Goal: Check status: Check status

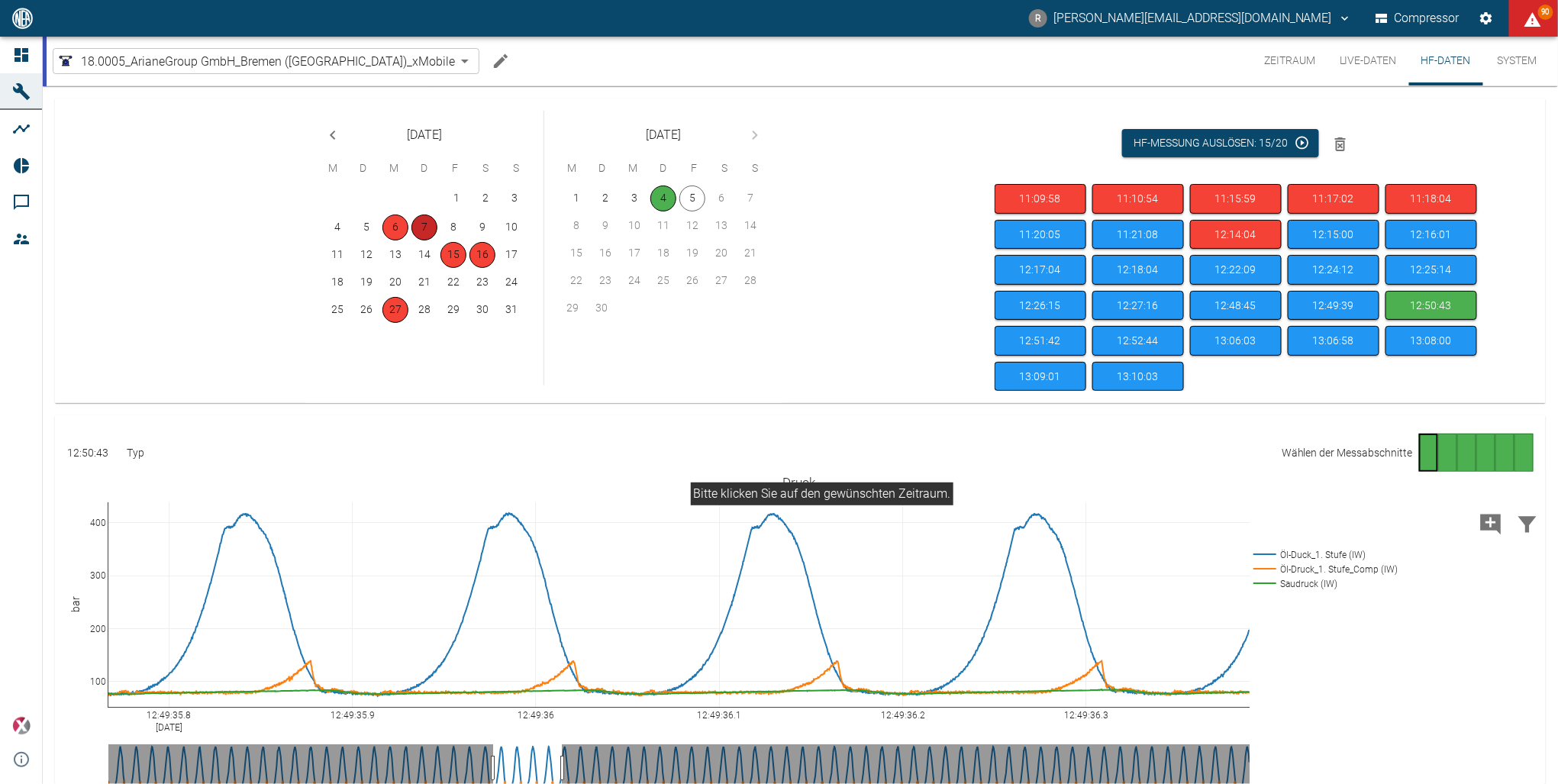
click at [421, 226] on button "7" at bounding box center [424, 228] width 26 height 26
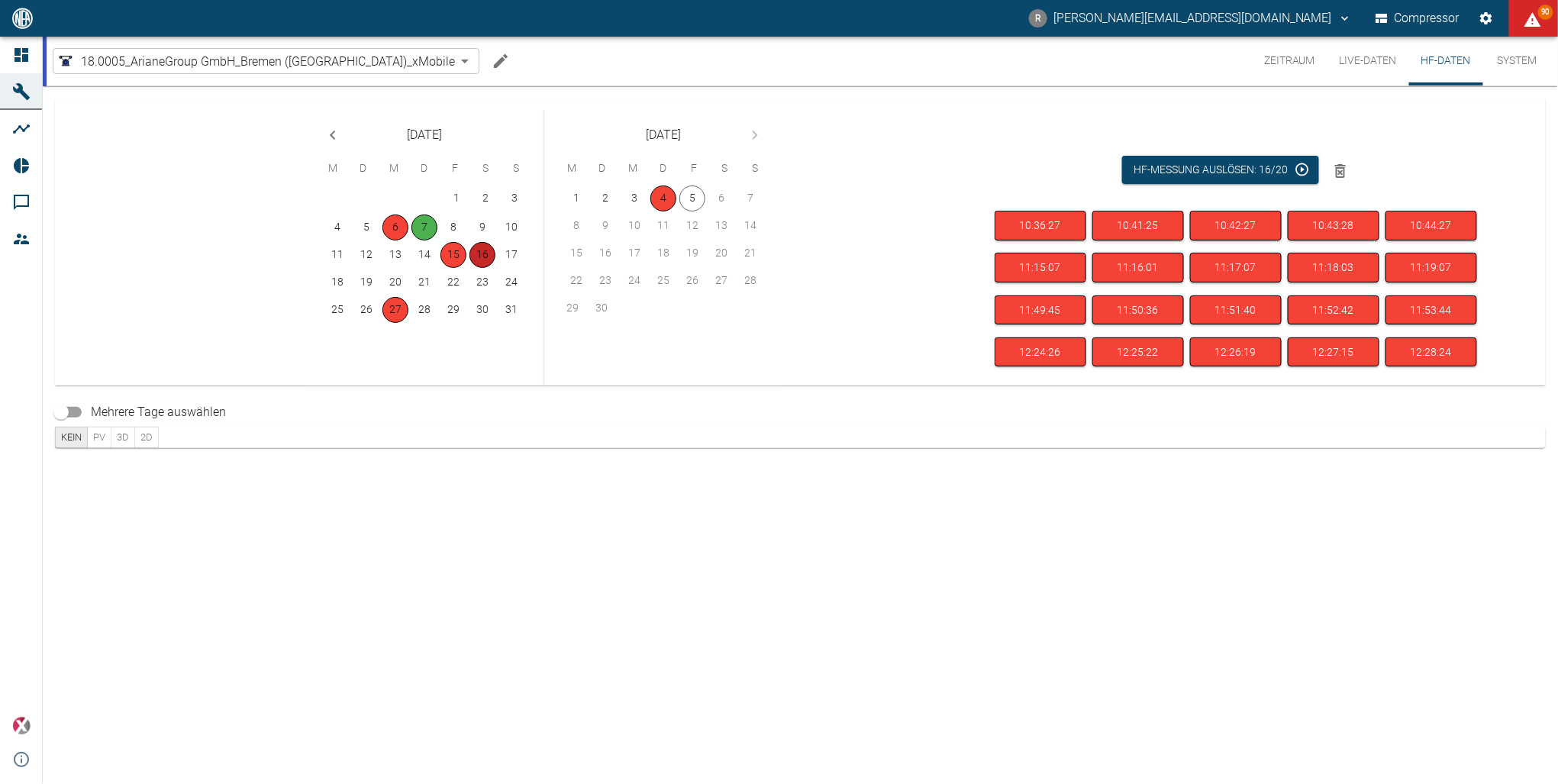
click at [480, 248] on button "16" at bounding box center [482, 255] width 26 height 26
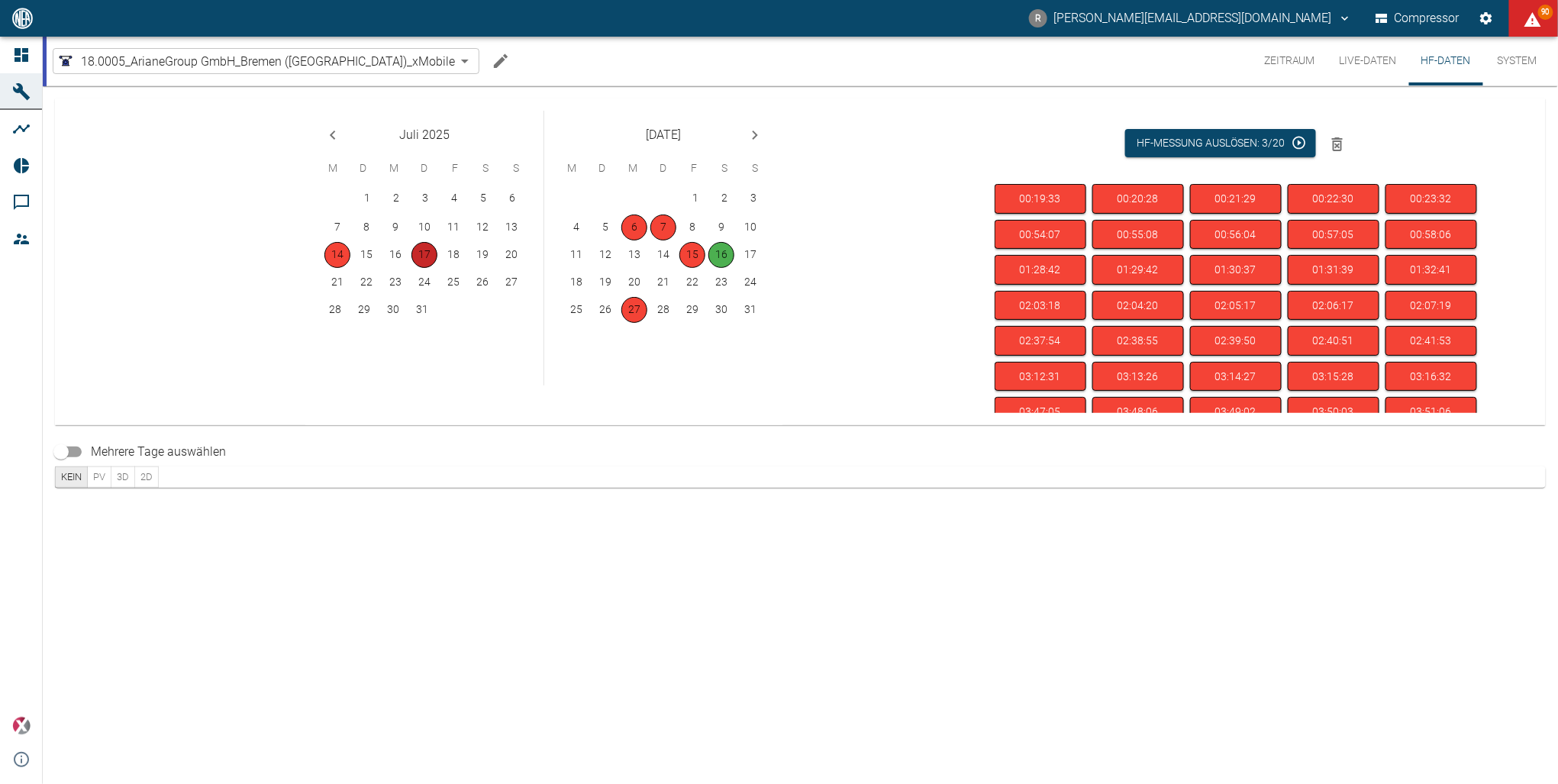
click at [418, 251] on button "17" at bounding box center [424, 255] width 26 height 26
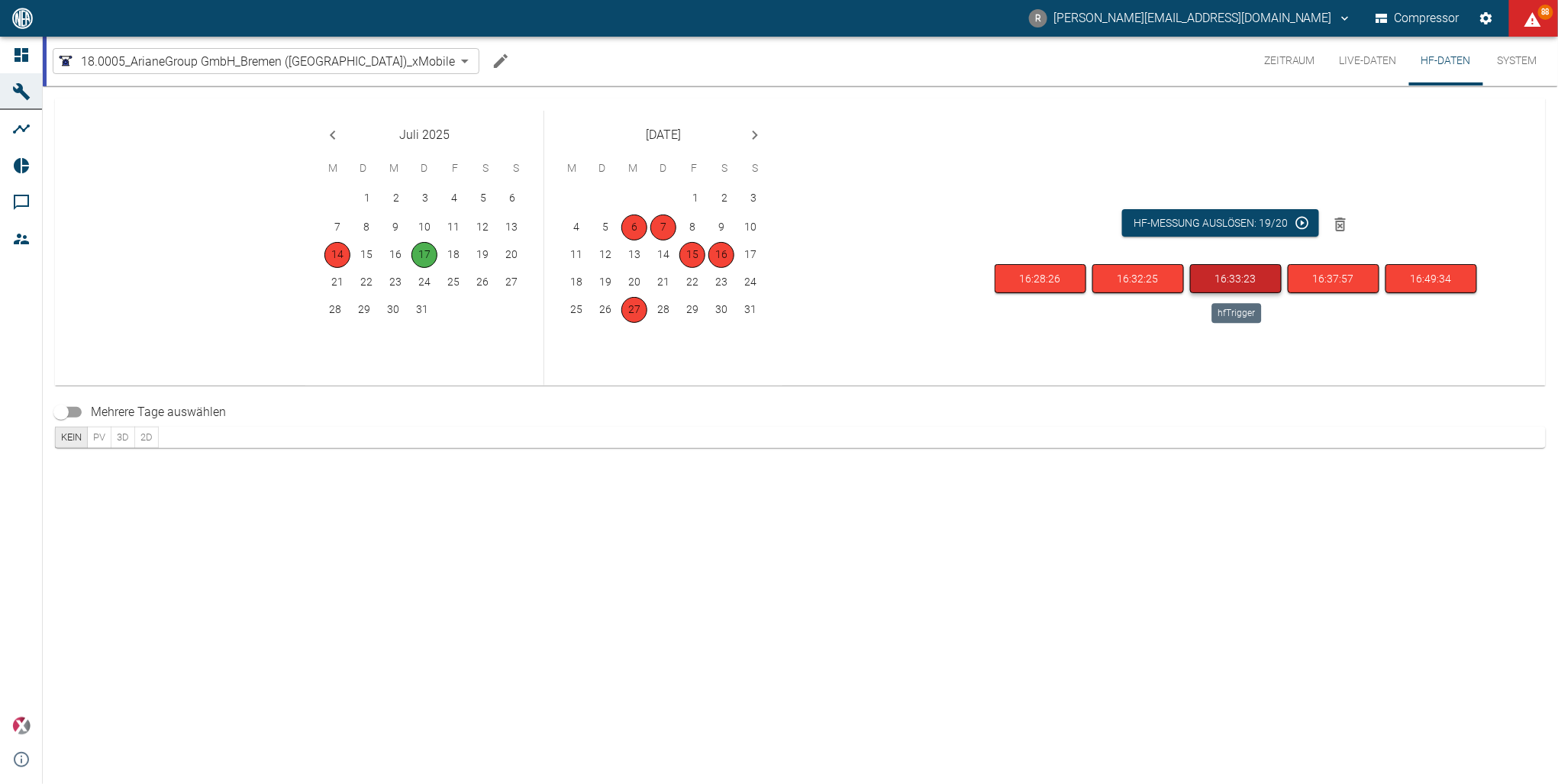
click at [1236, 277] on button "16:33:23" at bounding box center [1236, 279] width 91 height 30
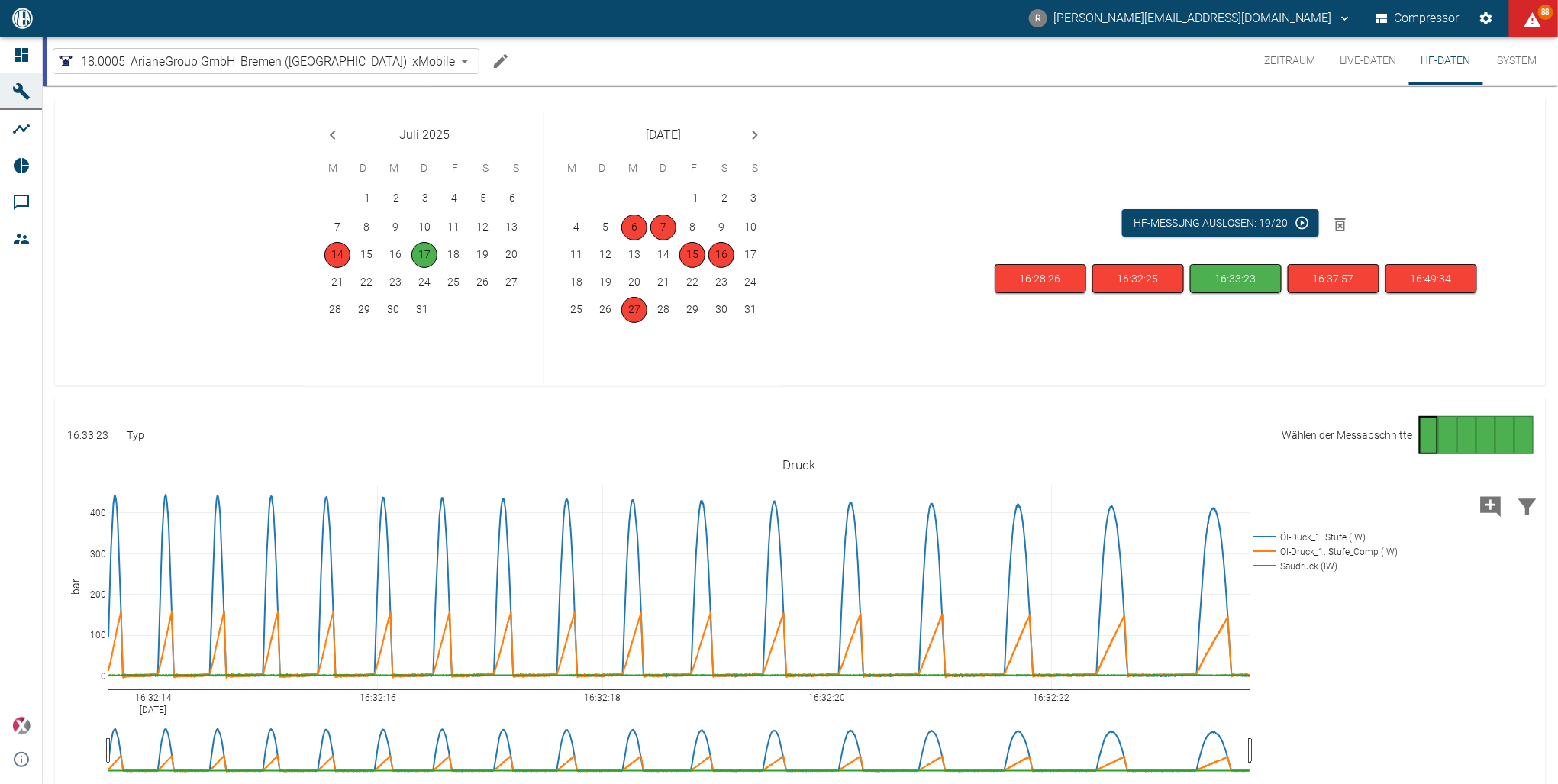
drag, startPoint x: 584, startPoint y: 529, endPoint x: 621, endPoint y: 534, distance: 37.3
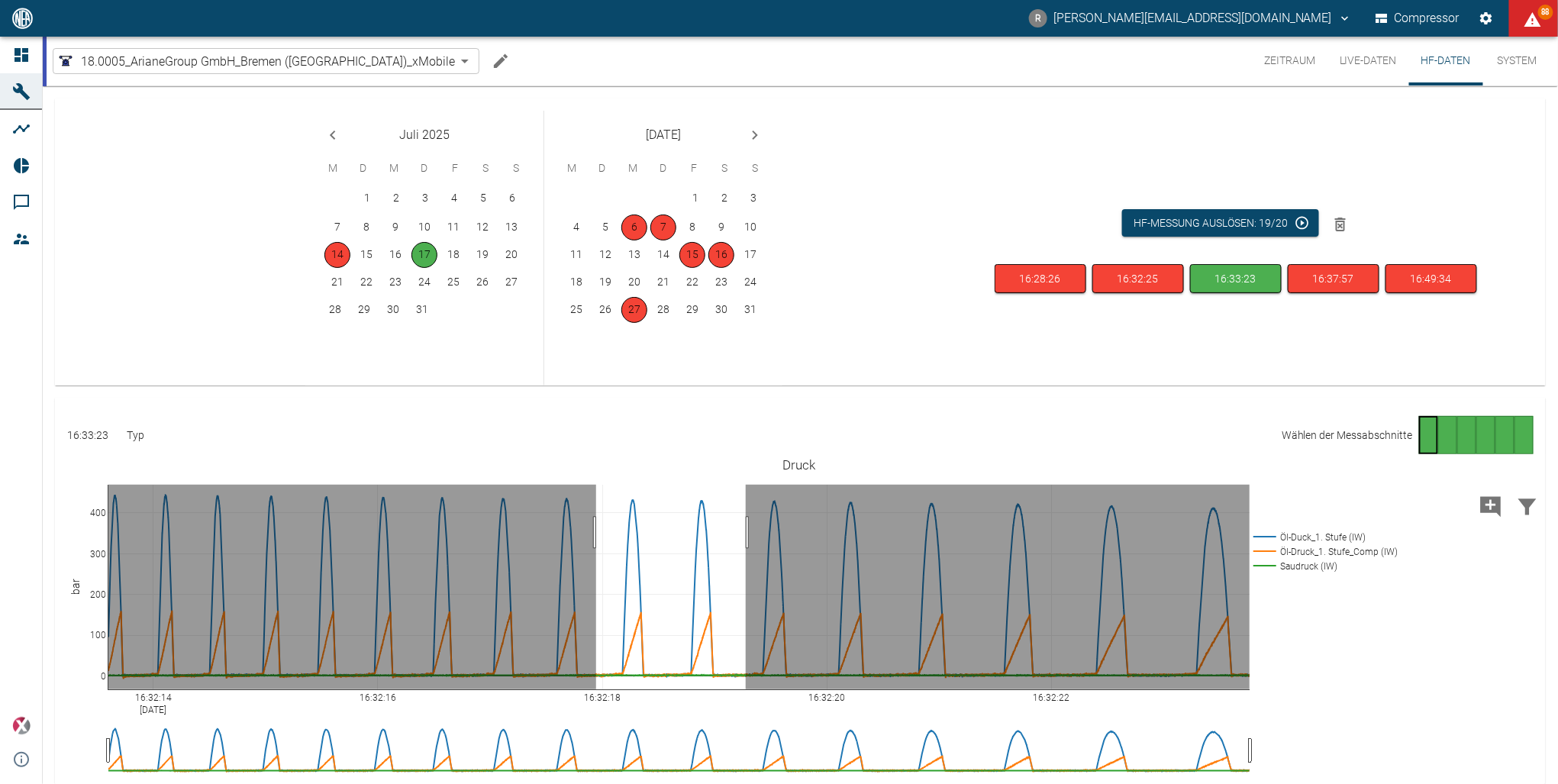
drag, startPoint x: 596, startPoint y: 532, endPoint x: 746, endPoint y: 545, distance: 150.6
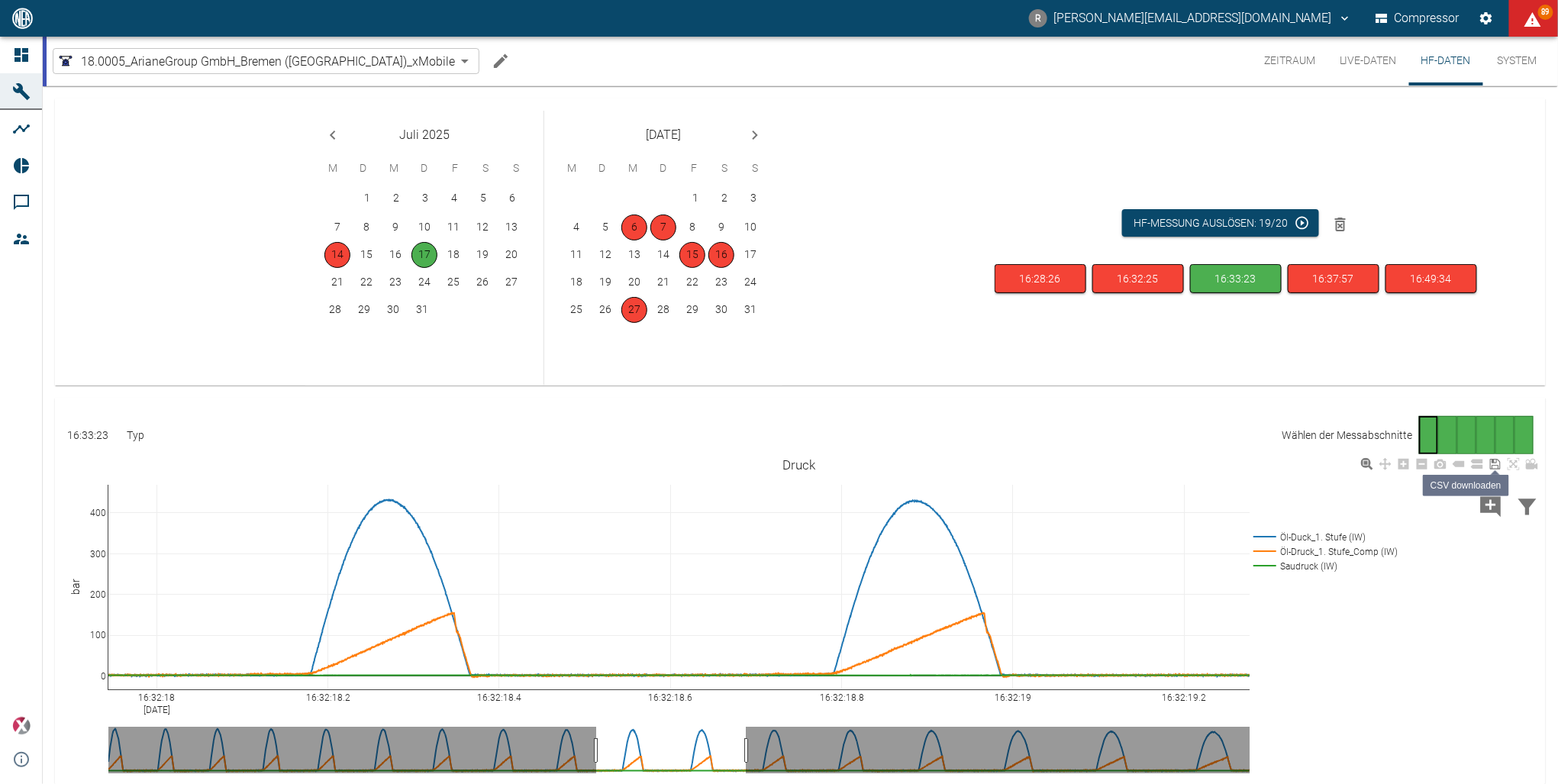
click at [1497, 466] on icon at bounding box center [1496, 464] width 10 height 10
click at [1243, 280] on button "16:33:23" at bounding box center [1236, 279] width 91 height 30
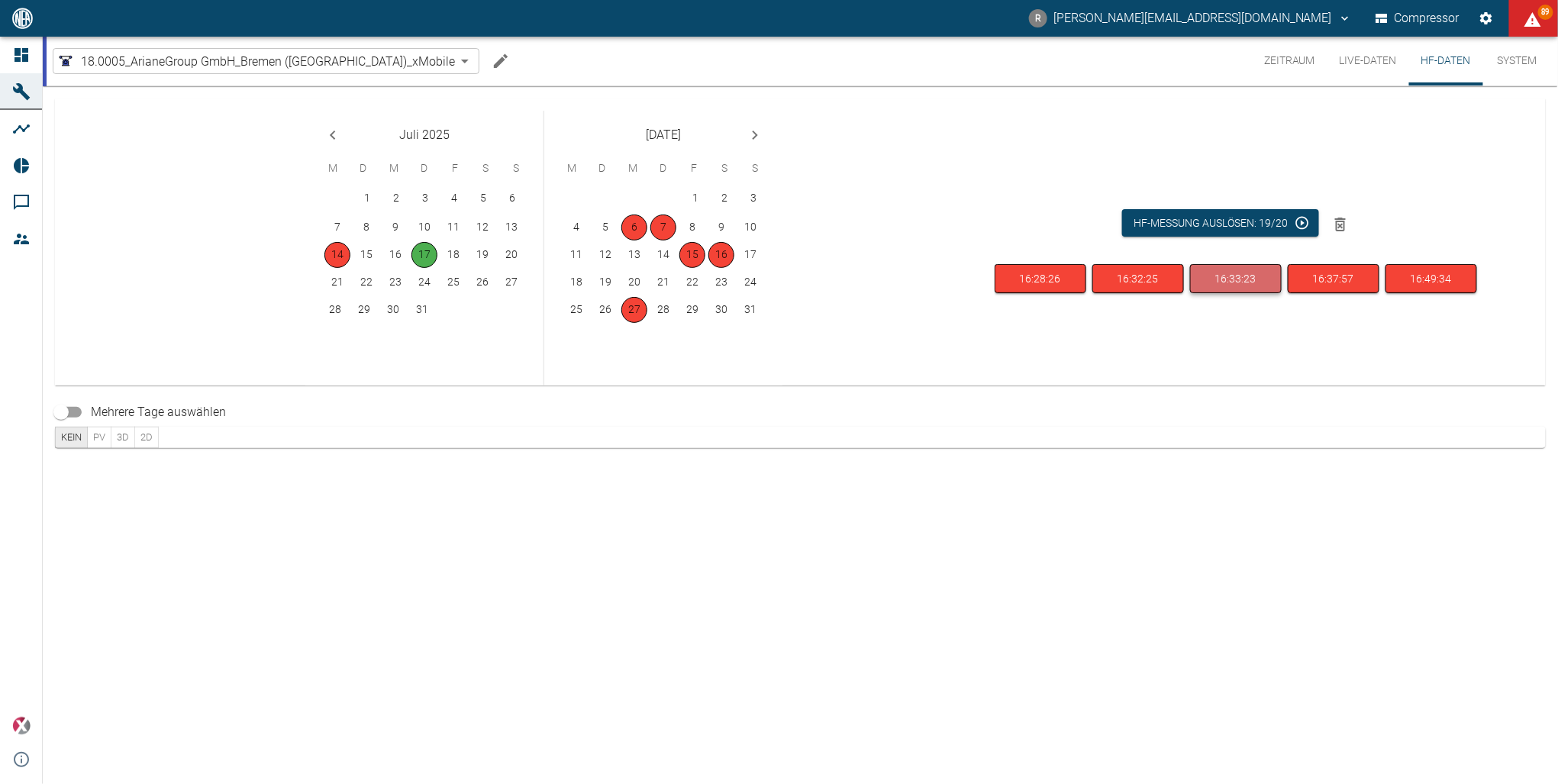
click at [1243, 280] on button "16:33:23" at bounding box center [1236, 279] width 91 height 30
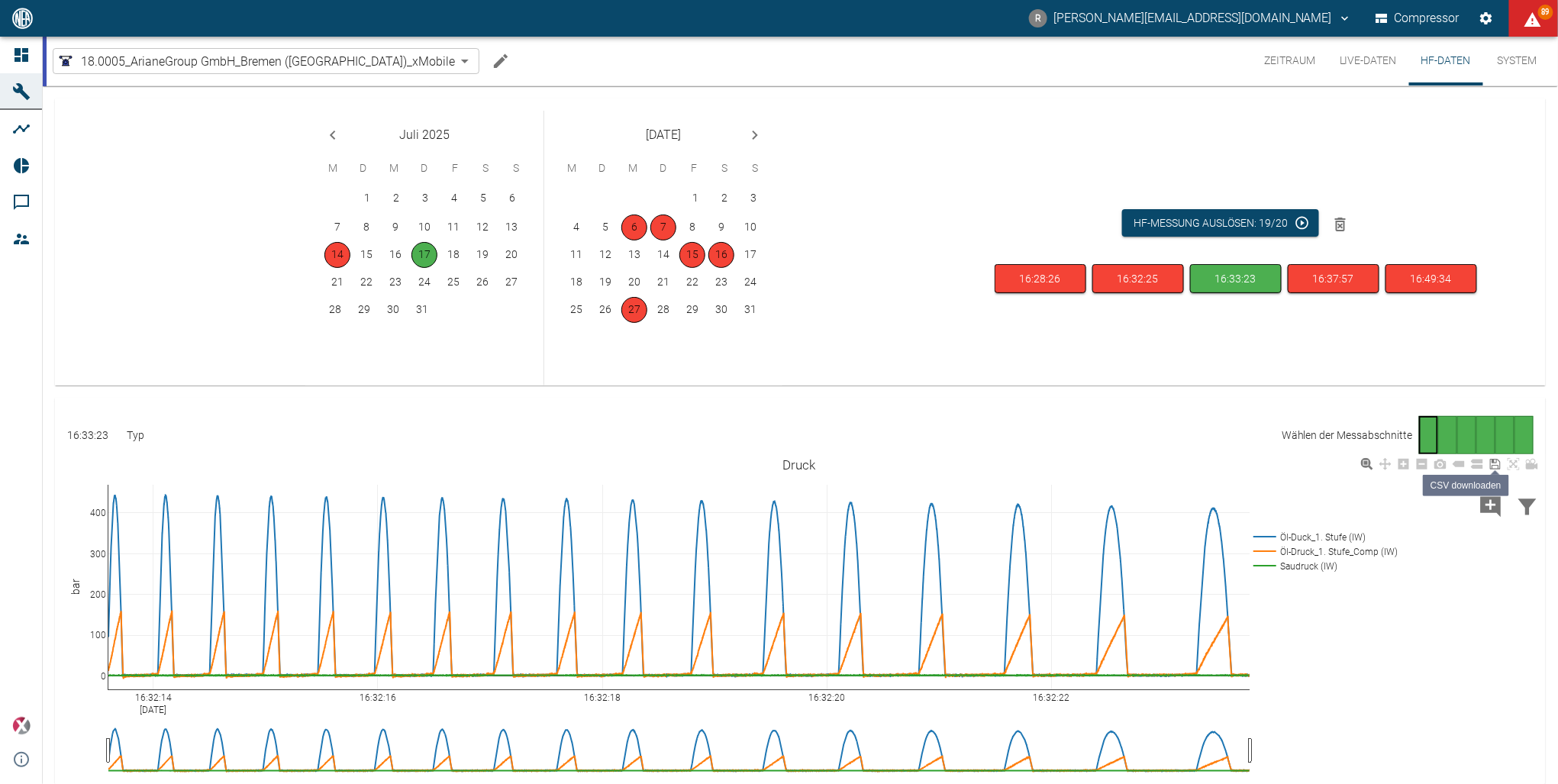
click at [1498, 467] on icon at bounding box center [1496, 464] width 12 height 12
click at [668, 226] on button "7" at bounding box center [663, 228] width 26 height 26
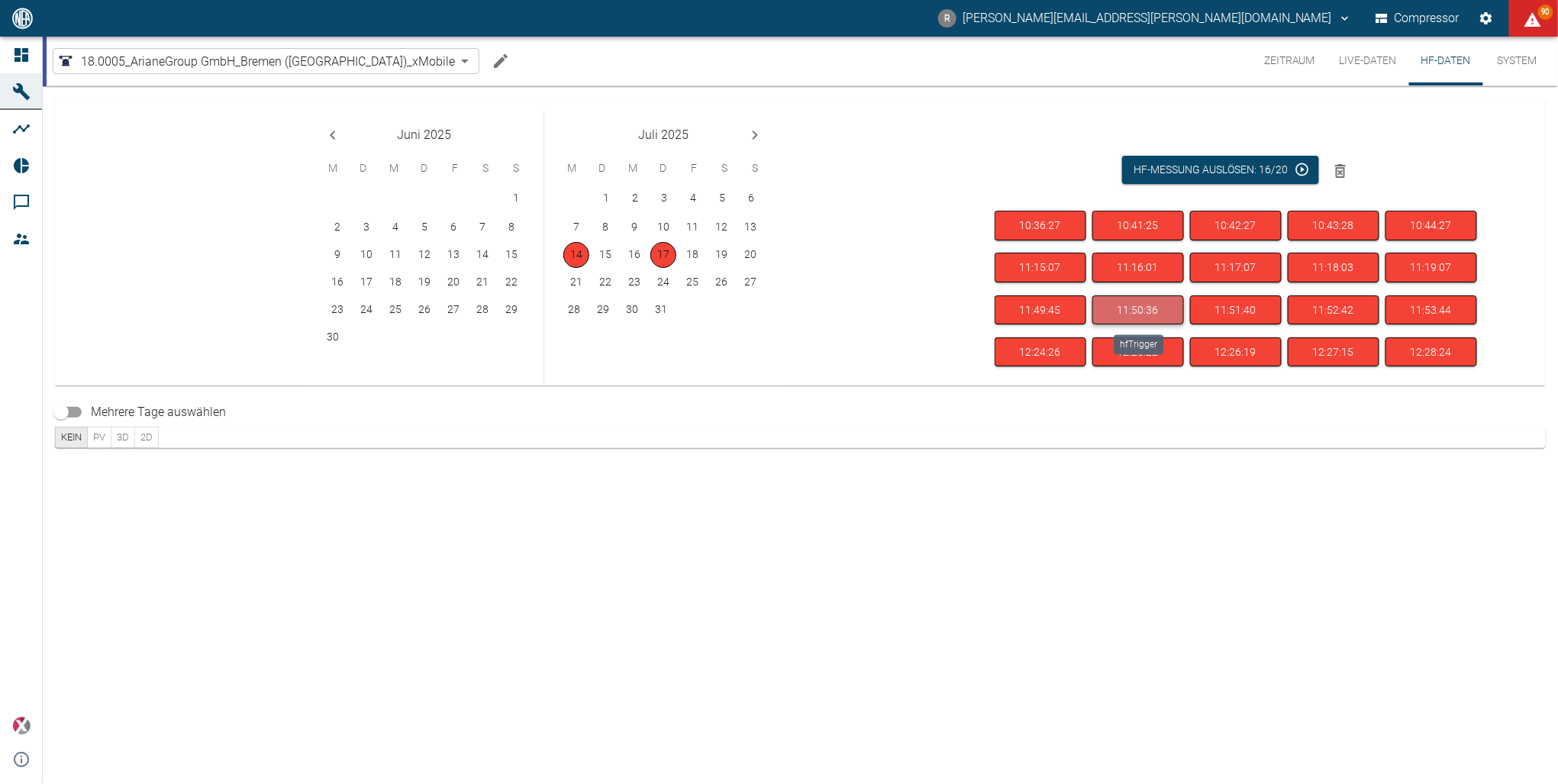
click at [1144, 303] on button "11:50:36" at bounding box center [1138, 310] width 91 height 30
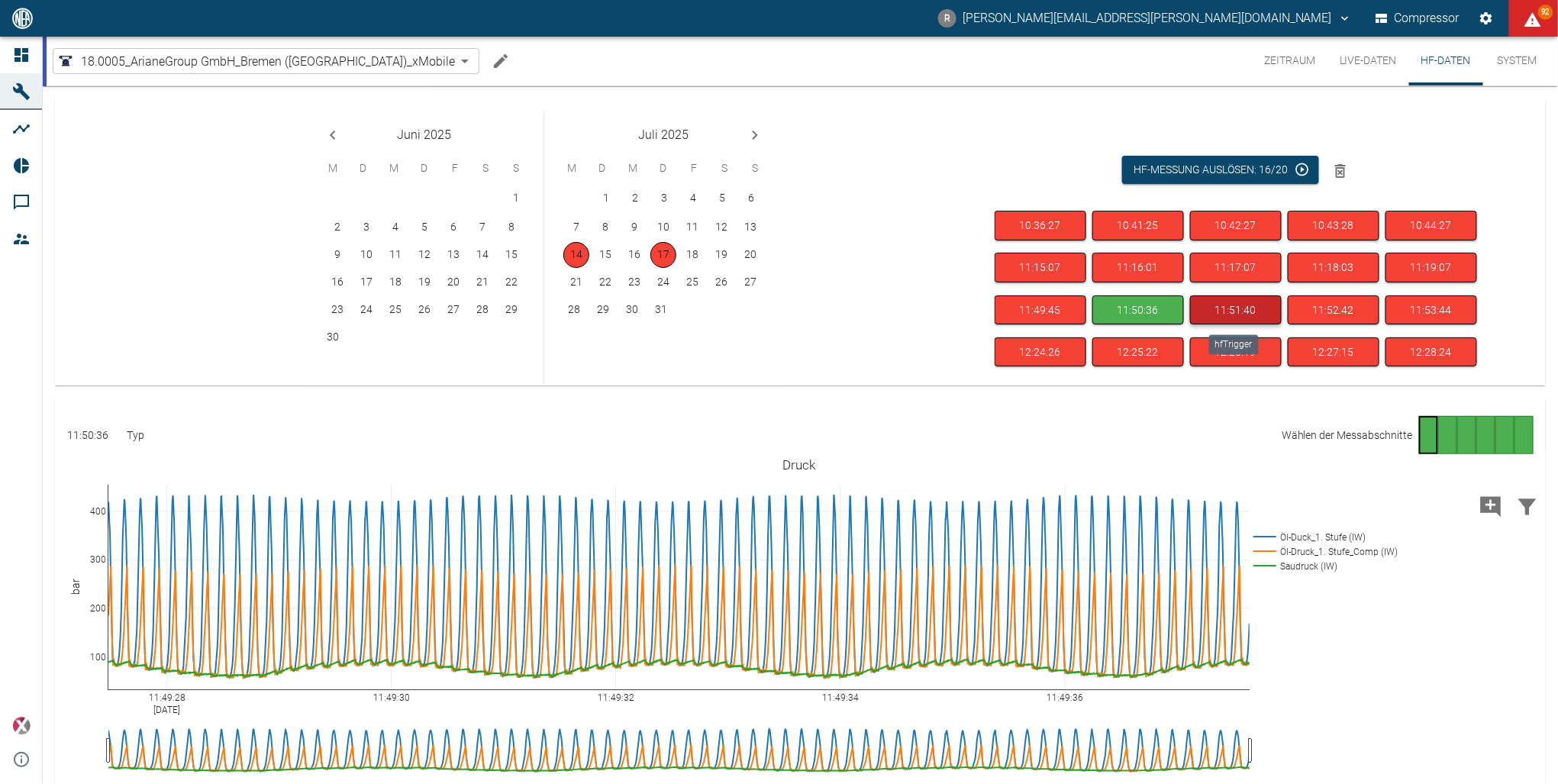
click at [1235, 308] on button "11:51:40" at bounding box center [1236, 310] width 91 height 30
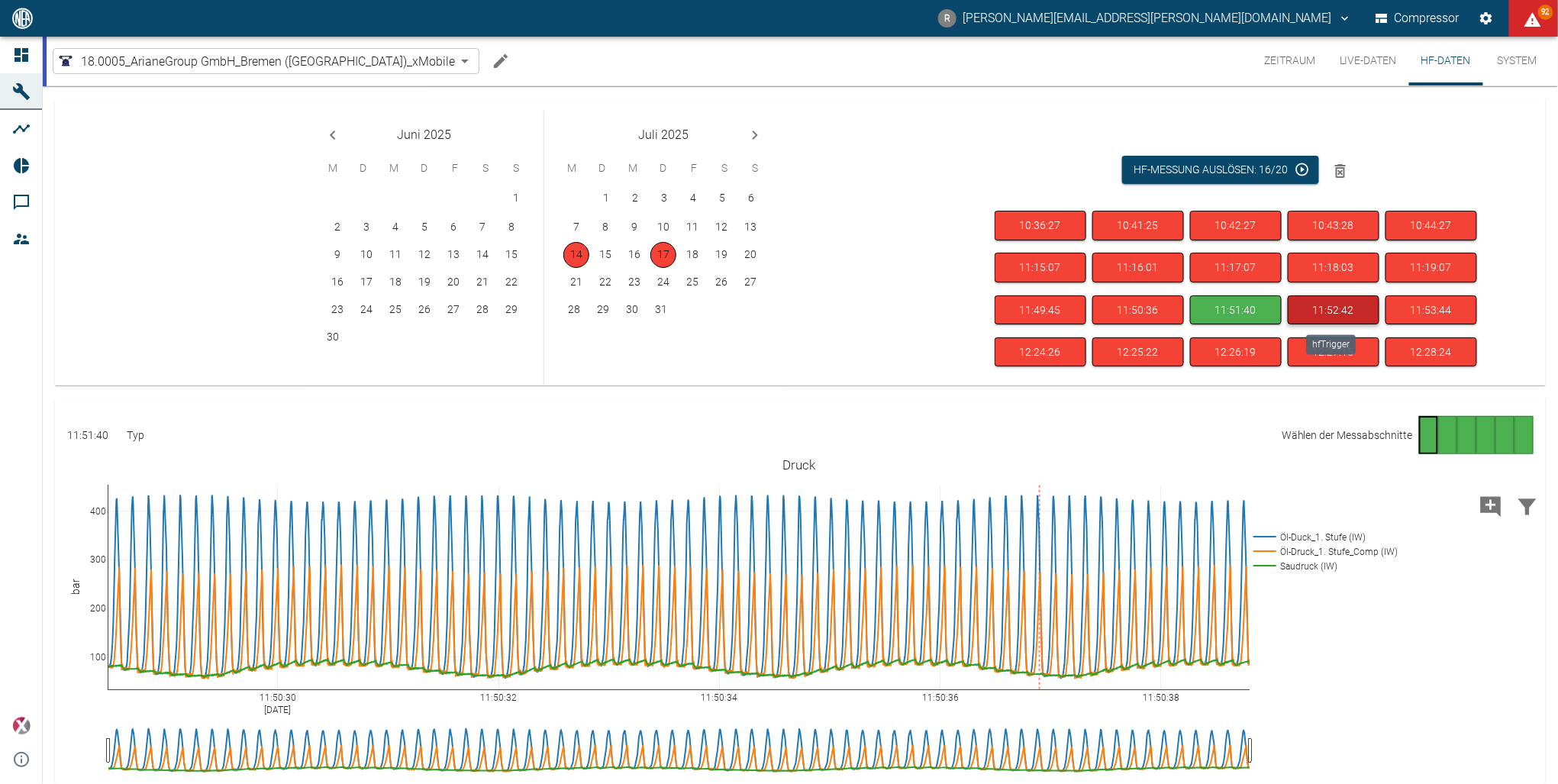
click at [1331, 311] on button "11:52:42" at bounding box center [1334, 310] width 91 height 30
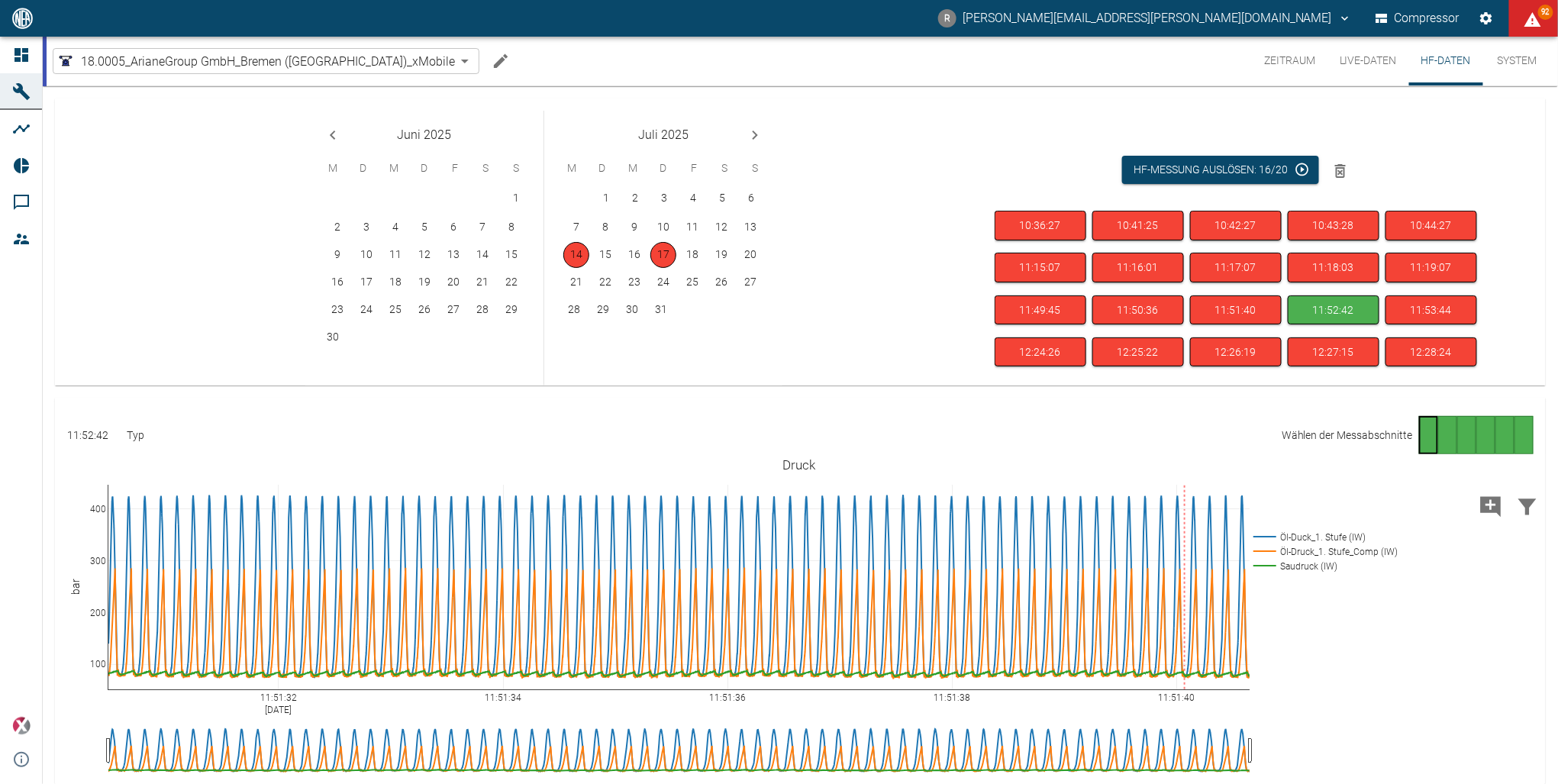
click at [333, 135] on icon "Previous month" at bounding box center [332, 135] width 18 height 18
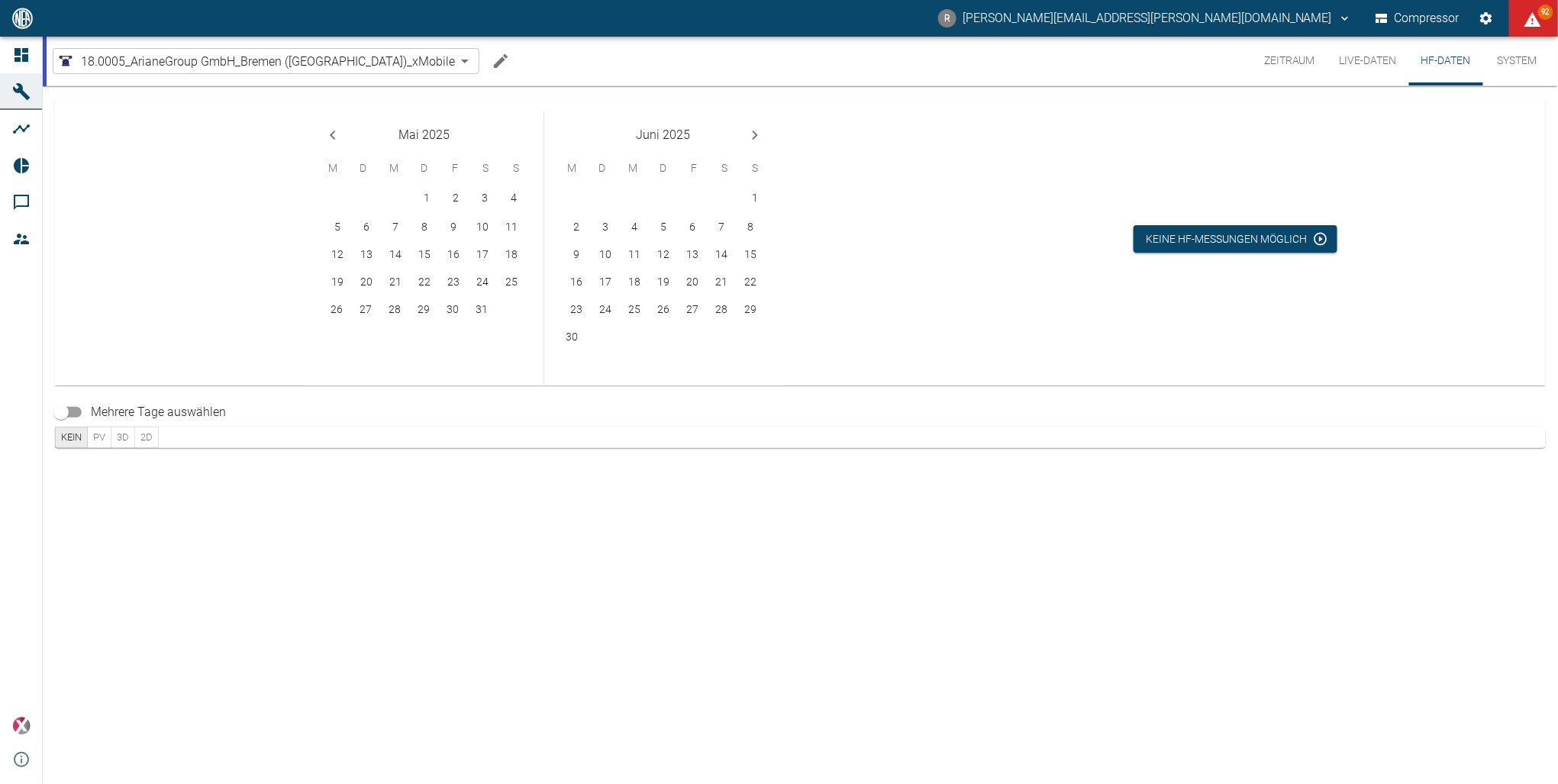
click at [760, 132] on icon "Next month" at bounding box center [755, 135] width 18 height 18
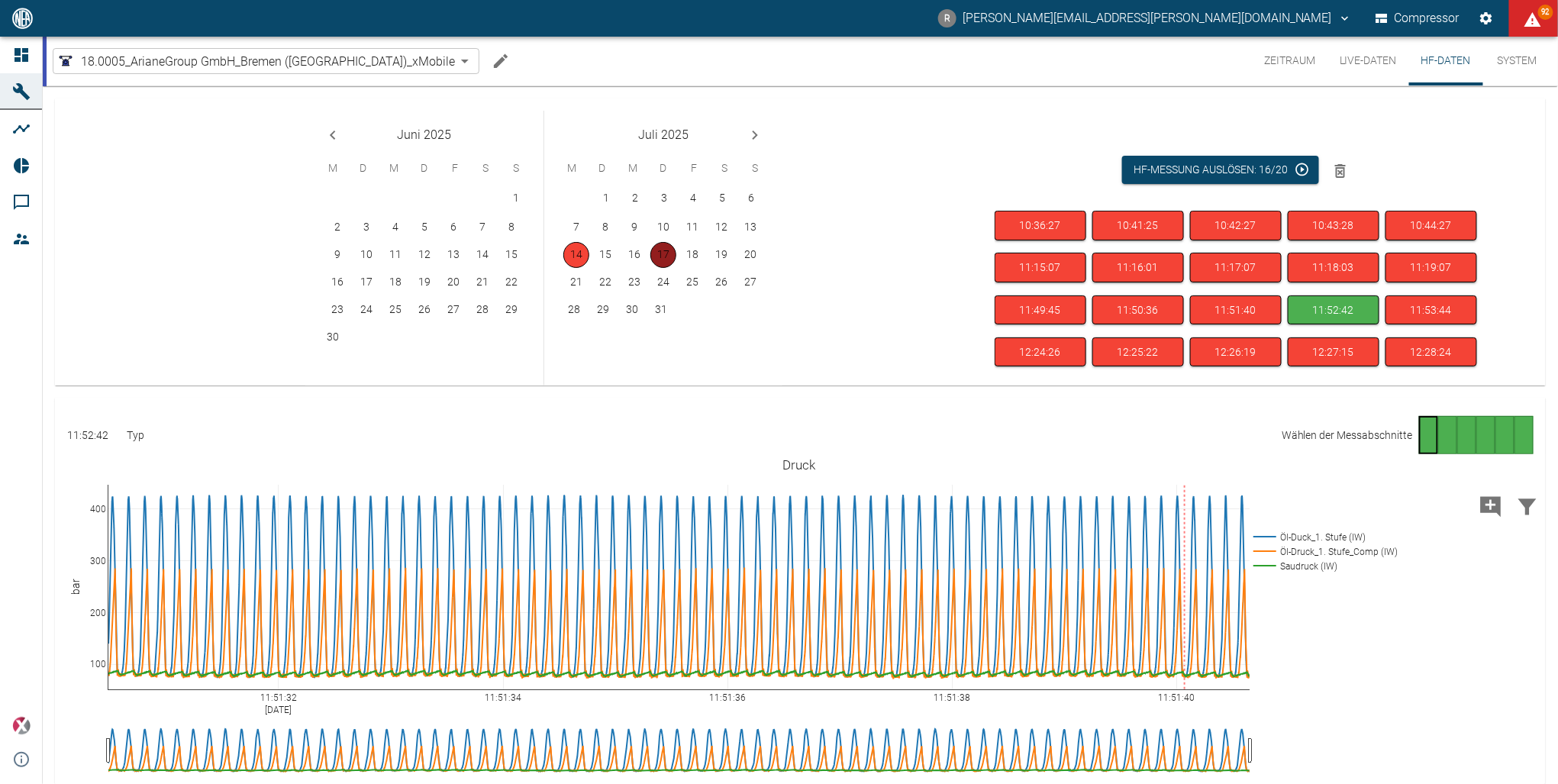
click at [666, 254] on button "17" at bounding box center [663, 255] width 26 height 26
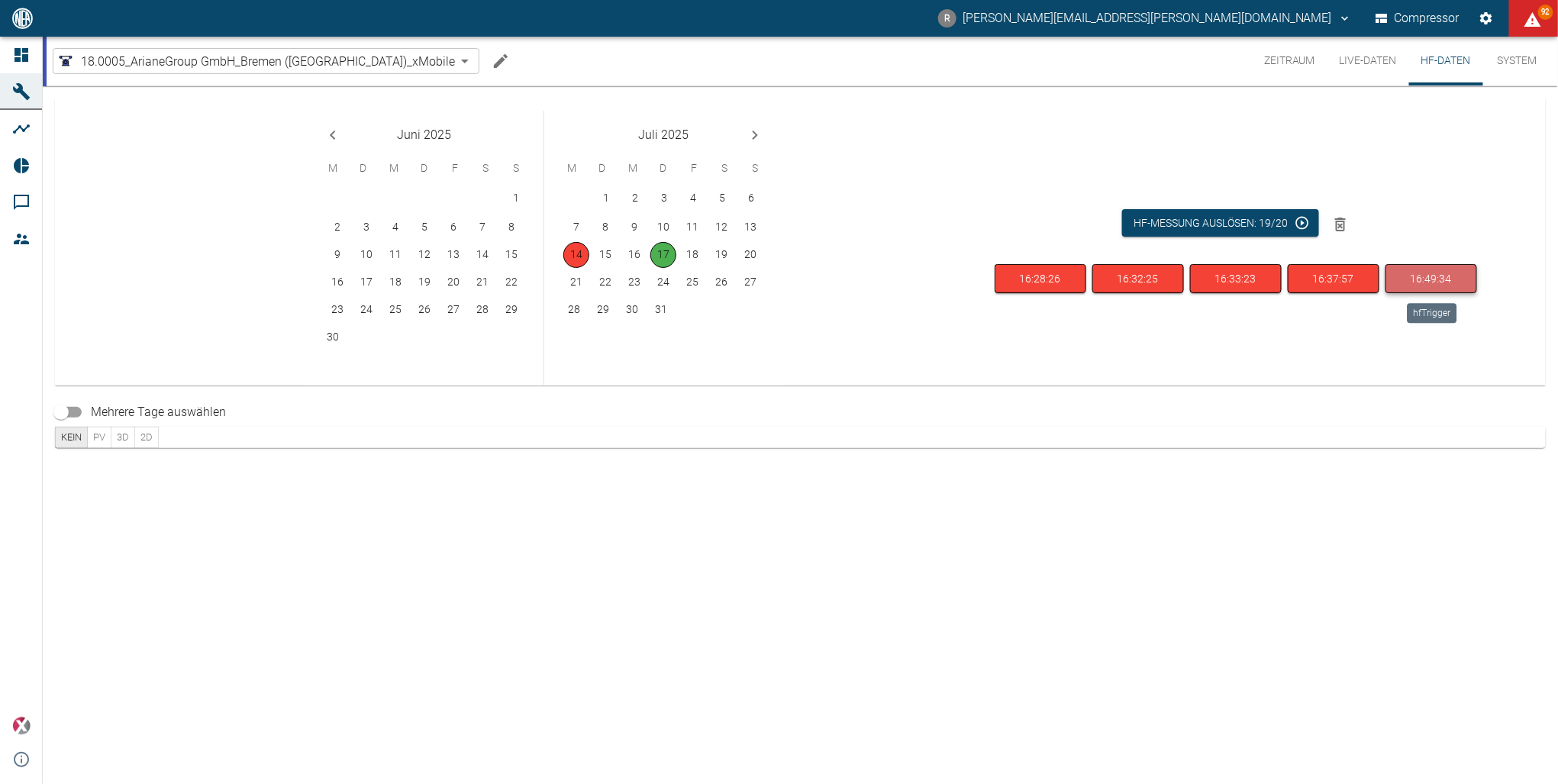
click at [1417, 281] on button "16:49:34" at bounding box center [1431, 279] width 91 height 30
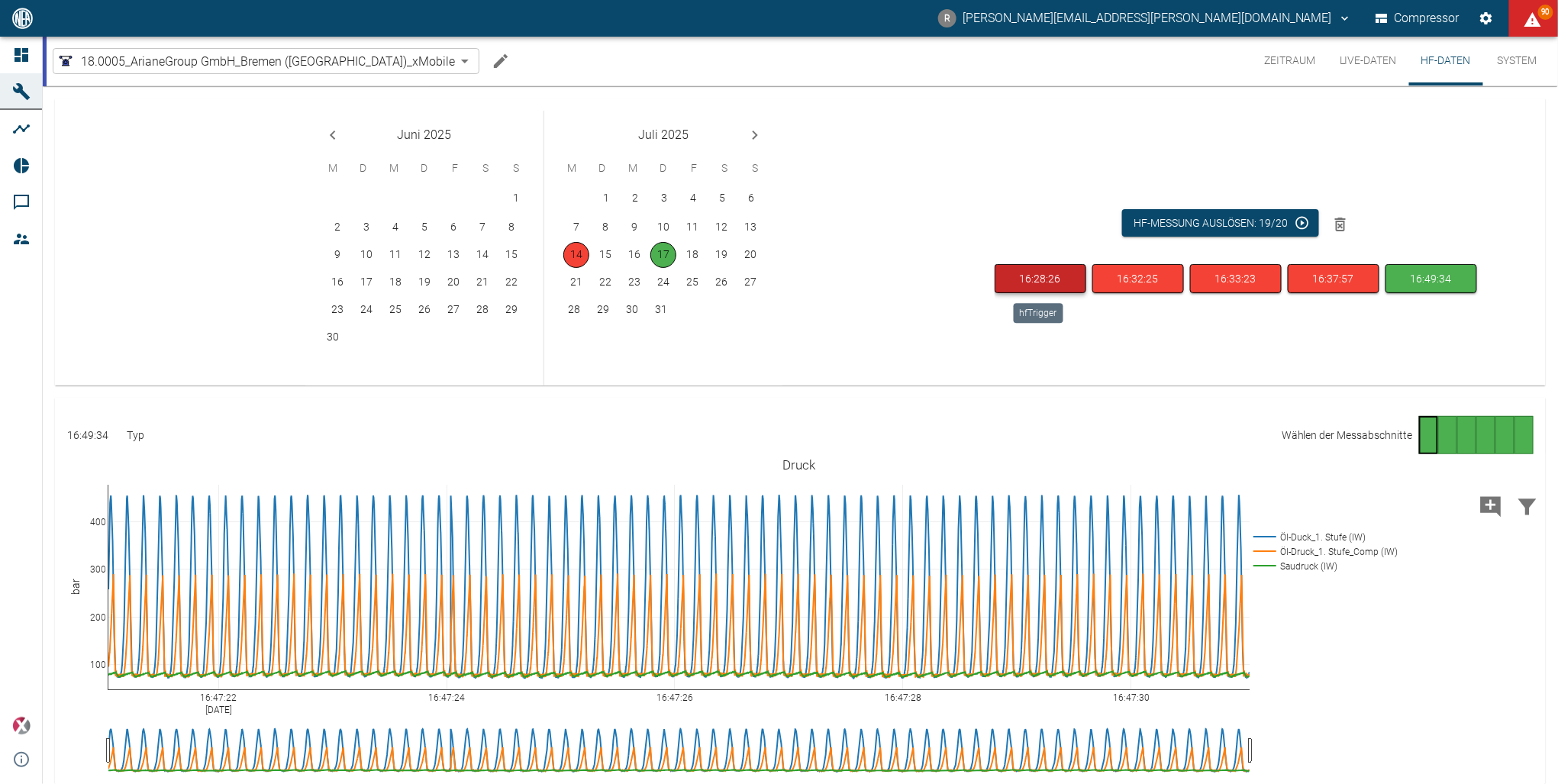
click at [1038, 283] on button "16:28:26" at bounding box center [1040, 279] width 91 height 30
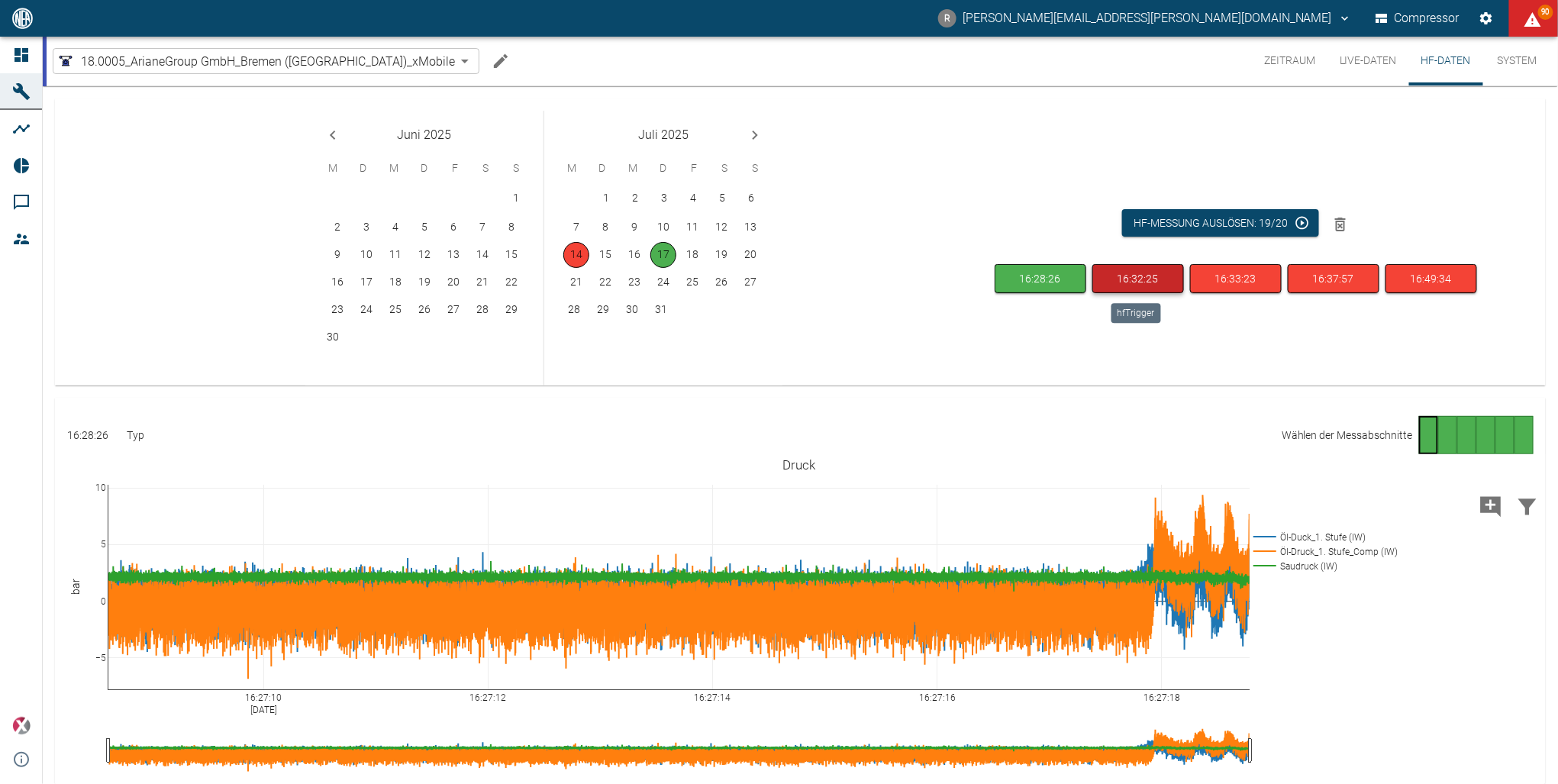
click at [1128, 280] on button "16:32:25" at bounding box center [1138, 279] width 91 height 30
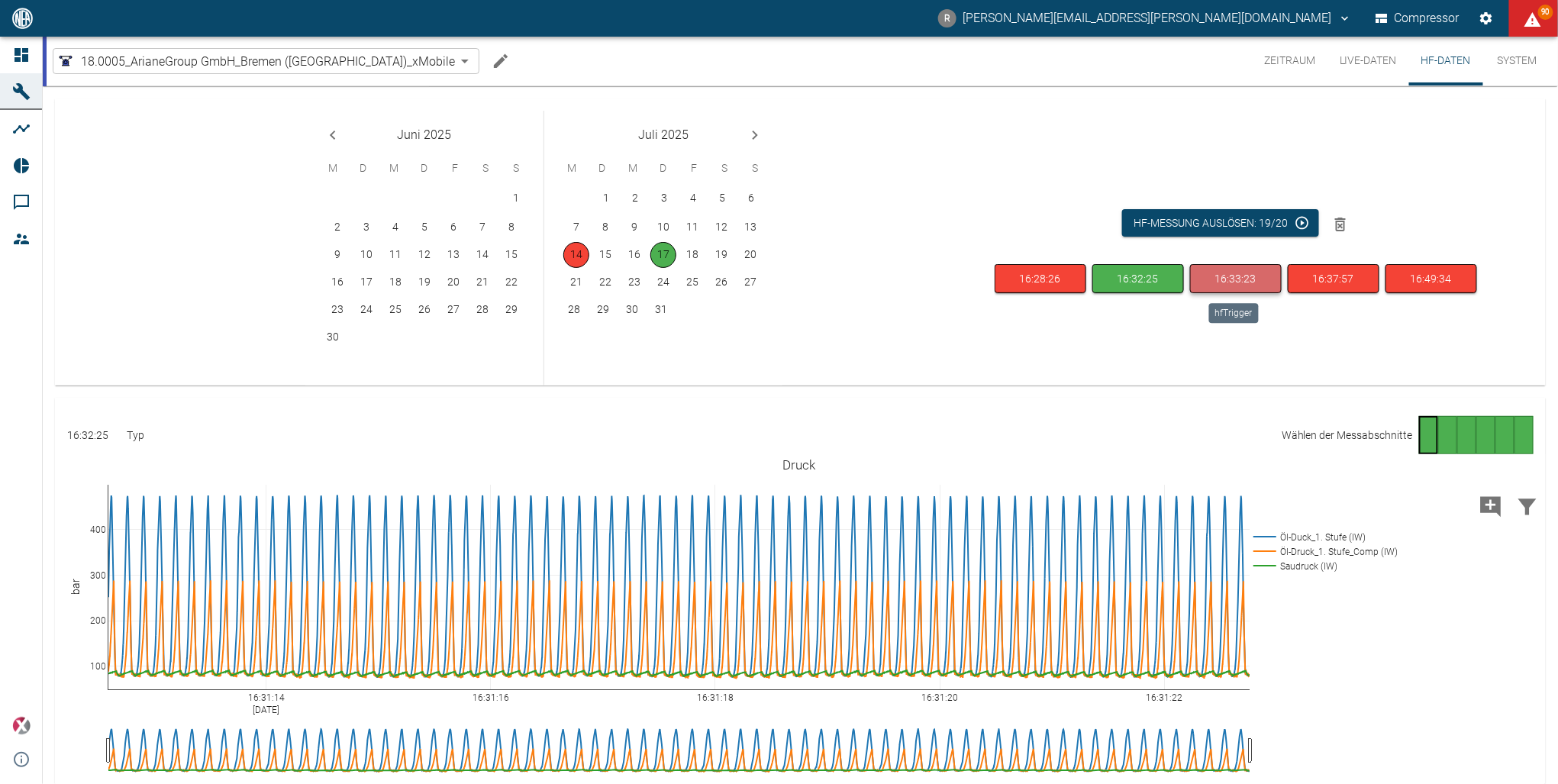
click at [1237, 275] on button "16:33:23" at bounding box center [1236, 279] width 91 height 30
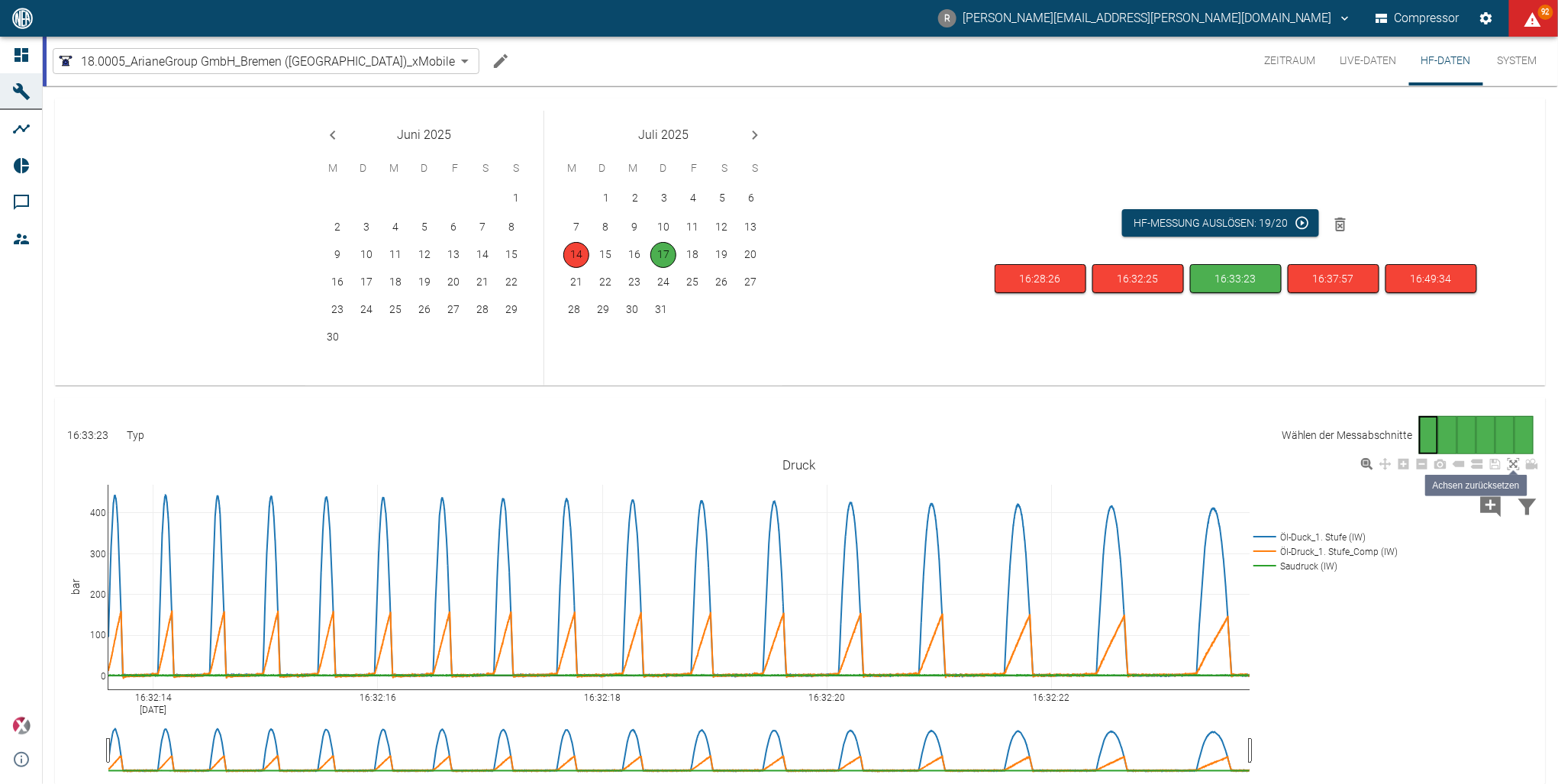
click at [1517, 466] on icon at bounding box center [1514, 464] width 12 height 12
click at [1513, 461] on icon at bounding box center [1514, 464] width 12 height 12
click at [1513, 462] on icon at bounding box center [1514, 464] width 12 height 12
click at [1147, 282] on button "16:32:25" at bounding box center [1138, 279] width 91 height 30
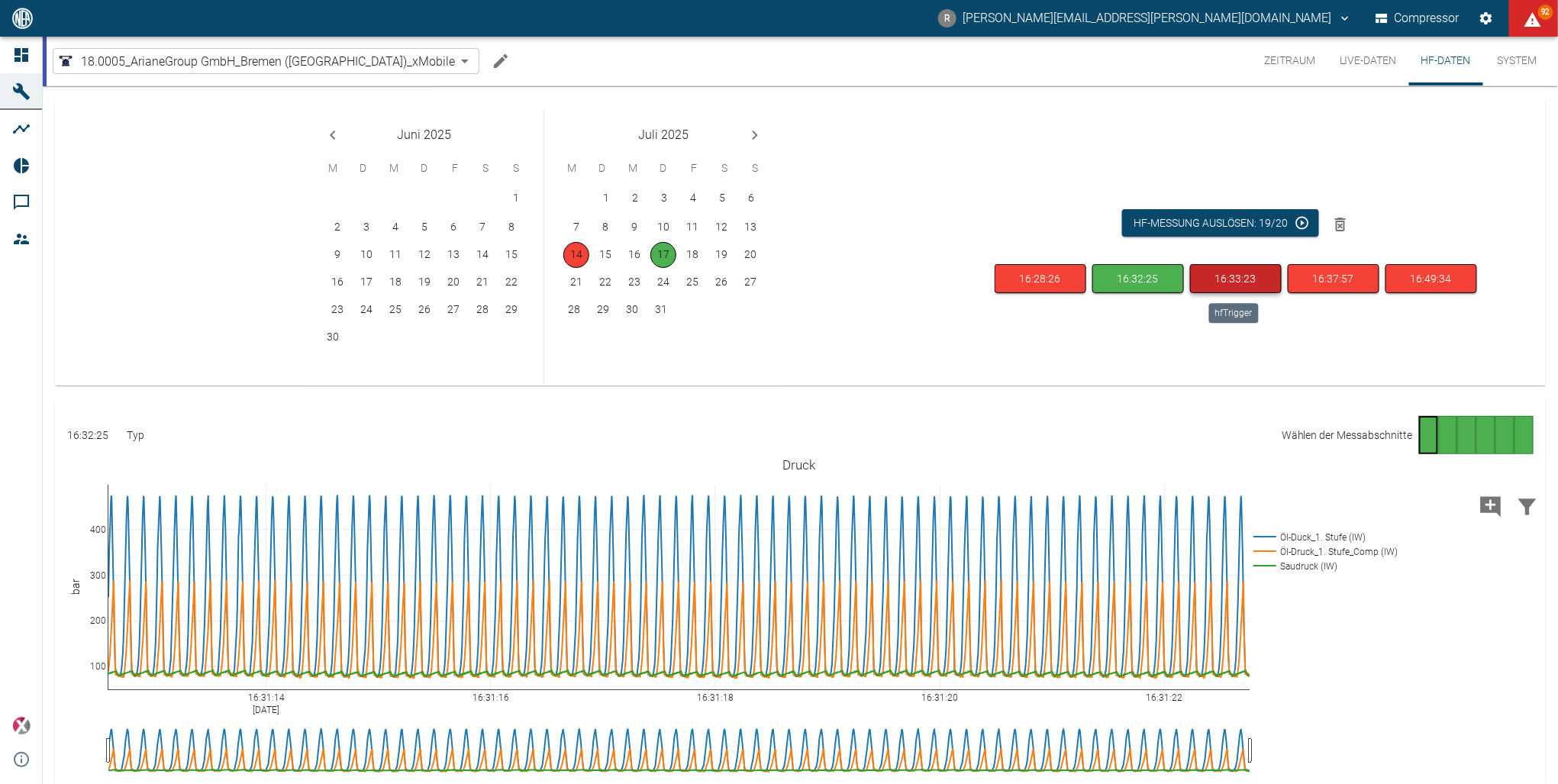
click at [1251, 279] on button "16:33:23" at bounding box center [1236, 279] width 91 height 30
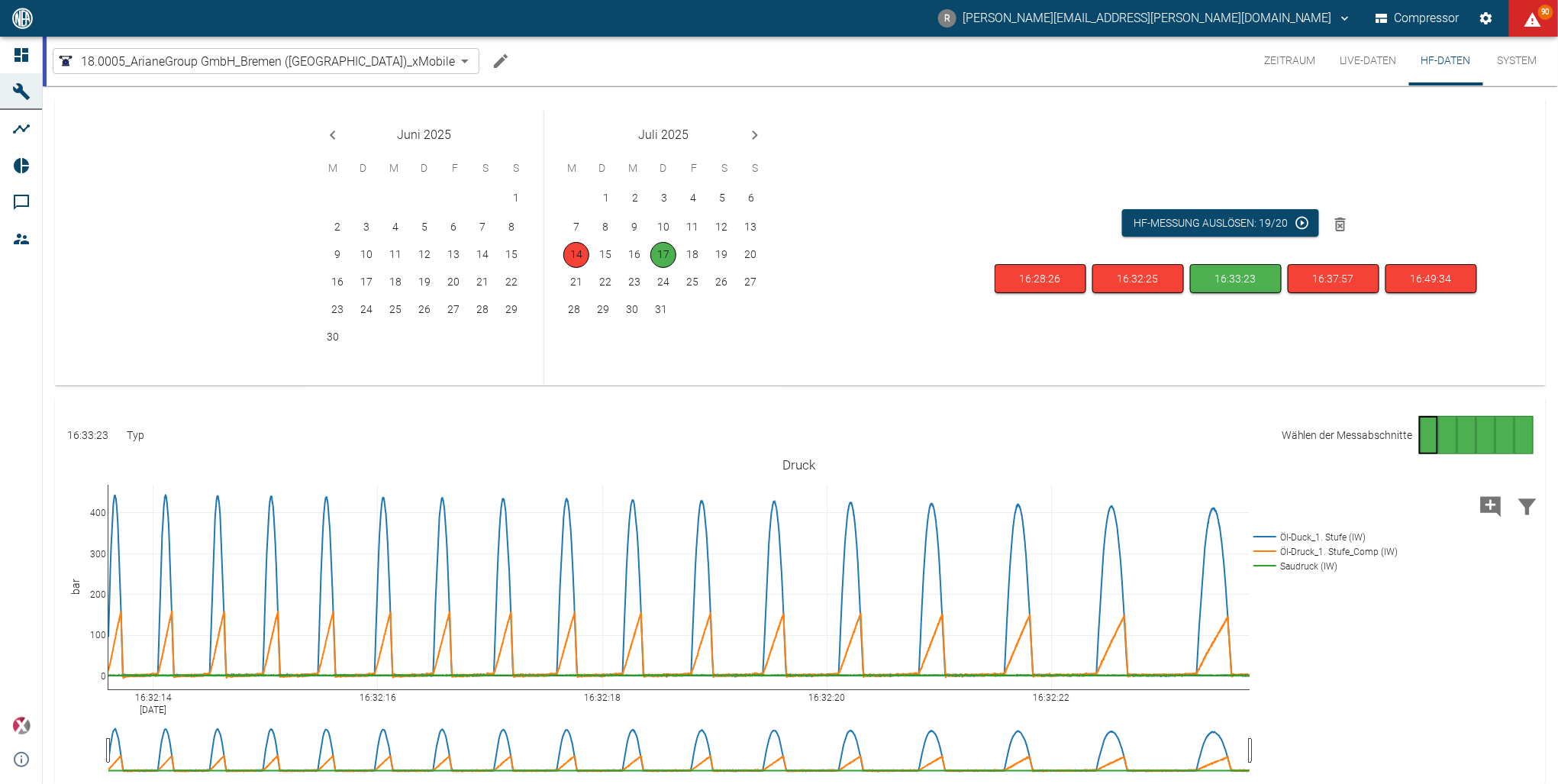
click at [1444, 433] on div "Gehe zu Seite 2" at bounding box center [1448, 435] width 19 height 38
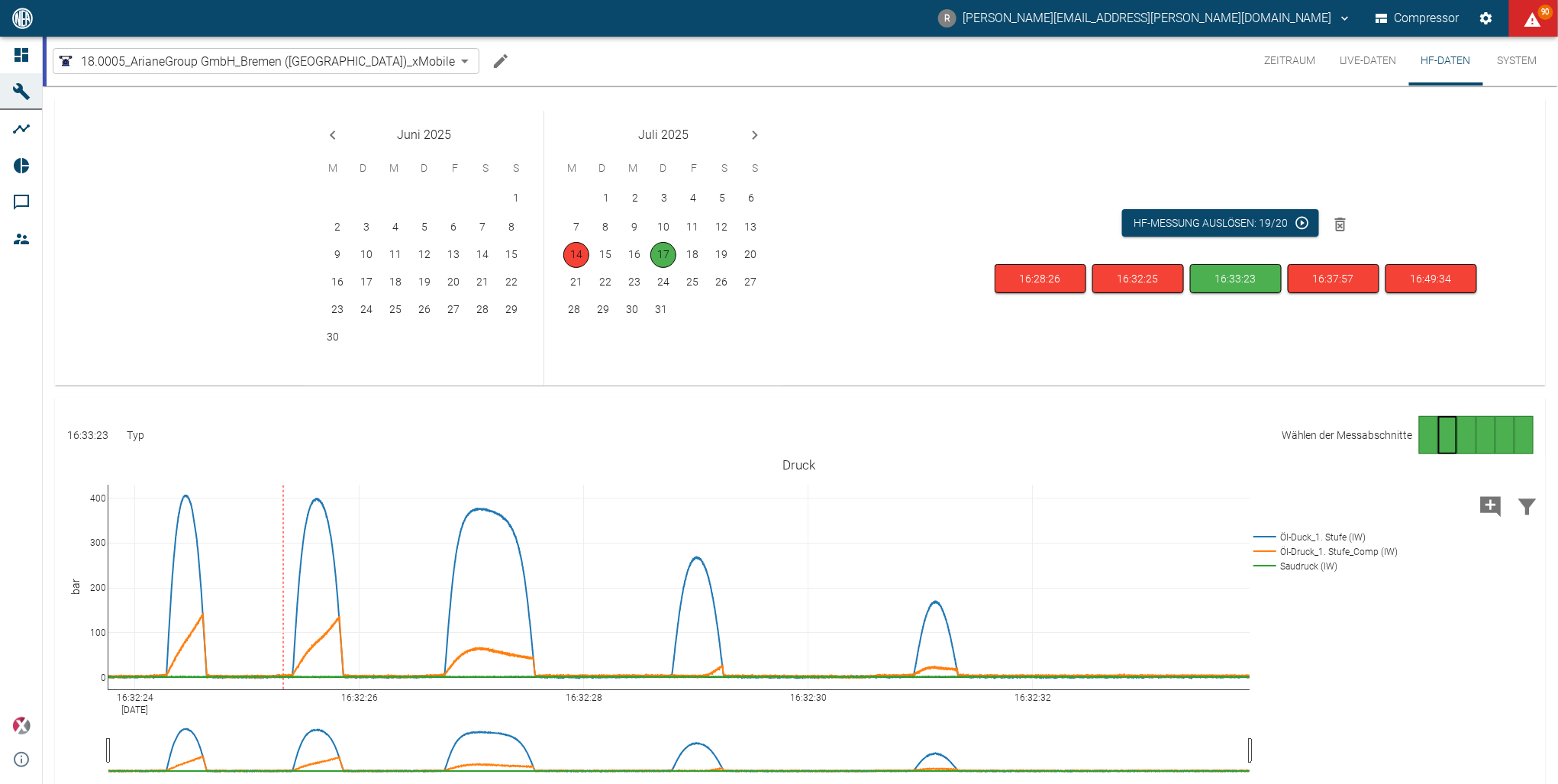
click at [1465, 434] on div "Gehe zu Seite 3" at bounding box center [1467, 435] width 19 height 38
